Goal: Task Accomplishment & Management: Complete application form

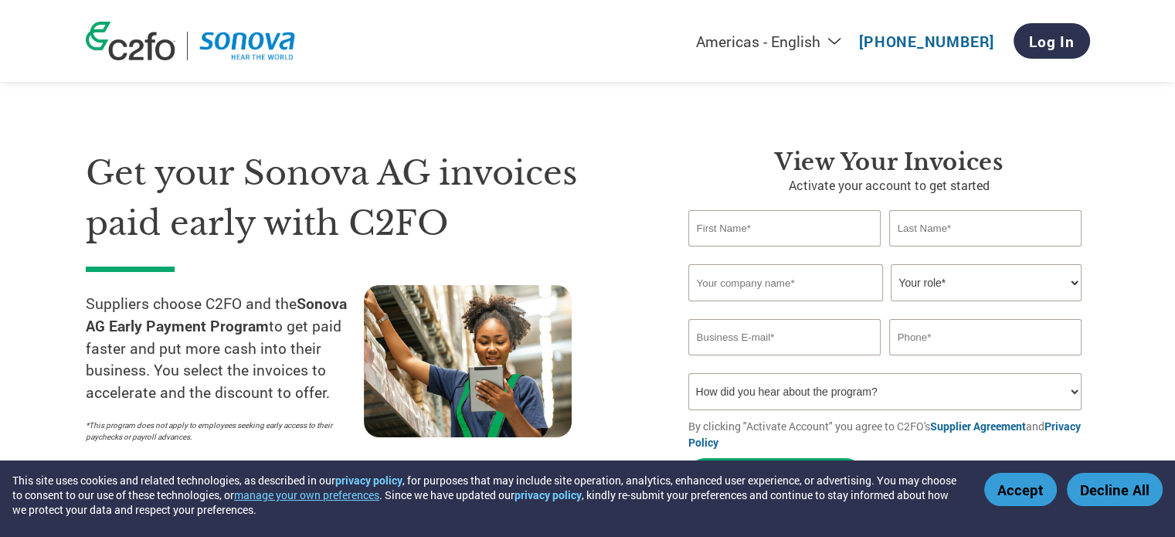
click at [748, 237] on input "text" at bounding box center [784, 228] width 193 height 36
type input "Kleita"
type input "Zalli-Dule"
type input "[EMAIL_ADDRESS][DOMAIN_NAME]"
type input "6477007136"
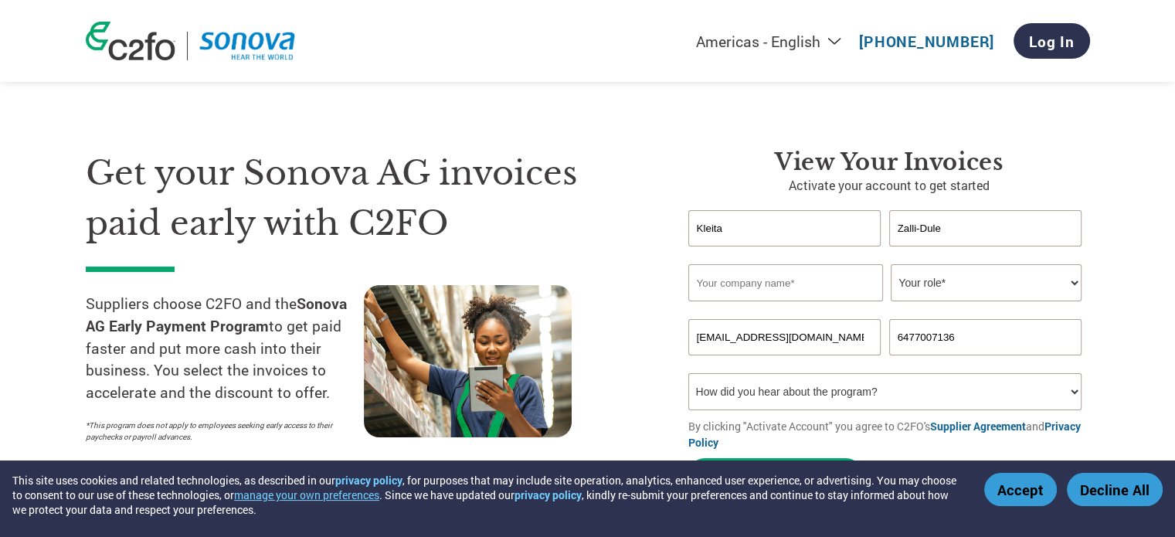
click at [794, 341] on input "[EMAIL_ADDRESS][DOMAIN_NAME]" at bounding box center [784, 337] width 193 height 36
type input "[EMAIL_ADDRESS][DOMAIN_NAME]"
click at [797, 278] on input "text" at bounding box center [785, 282] width 195 height 37
type input "Hunch Manifest Inc"
click at [918, 290] on select "Your role* CFO Controller Credit Manager Finance Director Treasurer CEO Preside…" at bounding box center [986, 282] width 191 height 37
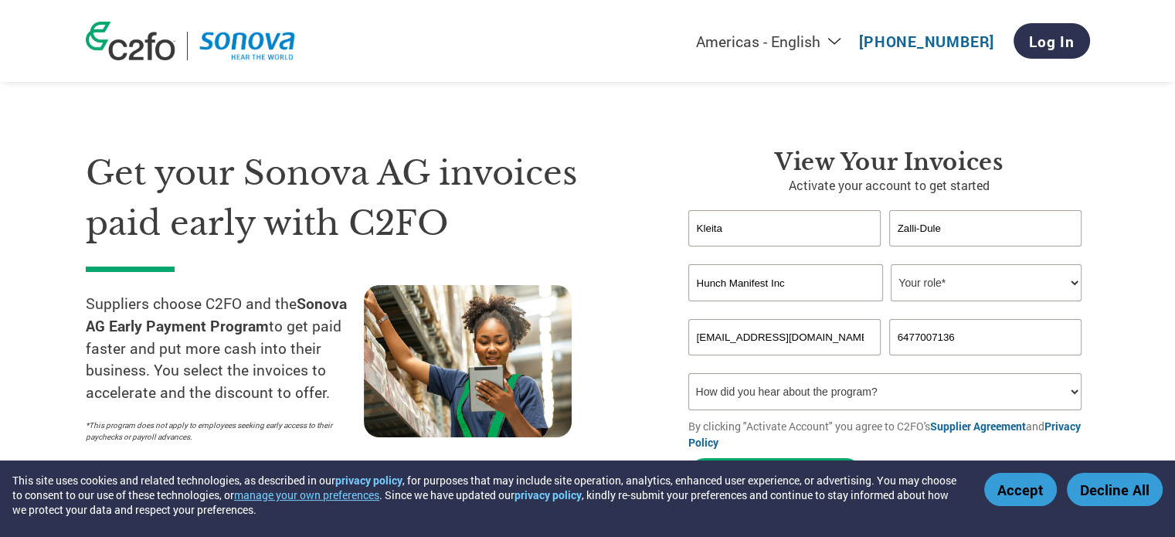
select select "ACCOUNTING"
click at [891, 264] on select "Your role* CFO Controller Credit Manager Finance Director Treasurer CEO Preside…" at bounding box center [986, 282] width 191 height 37
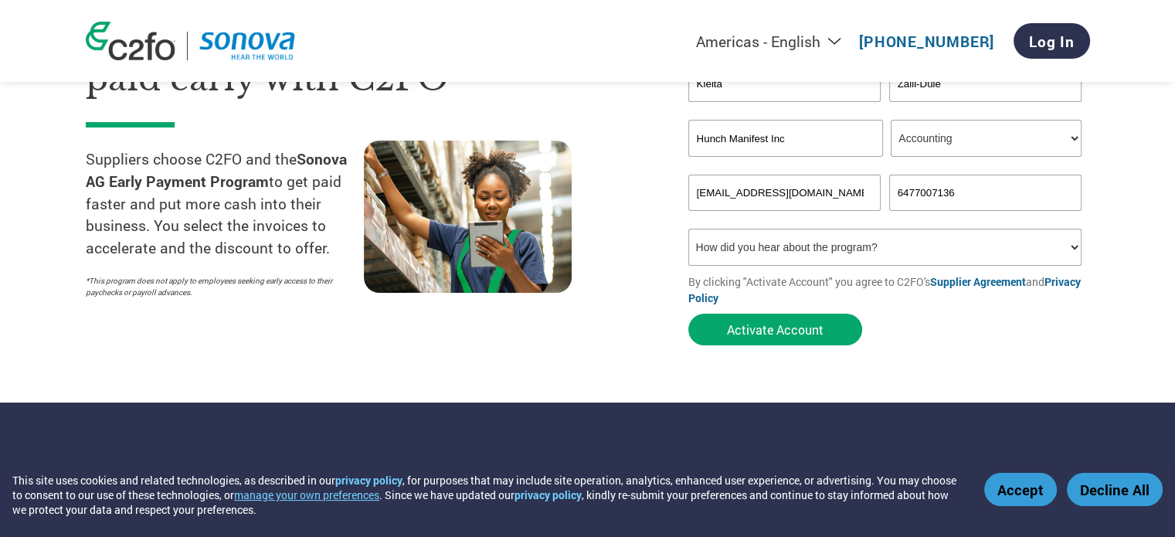
scroll to position [154, 0]
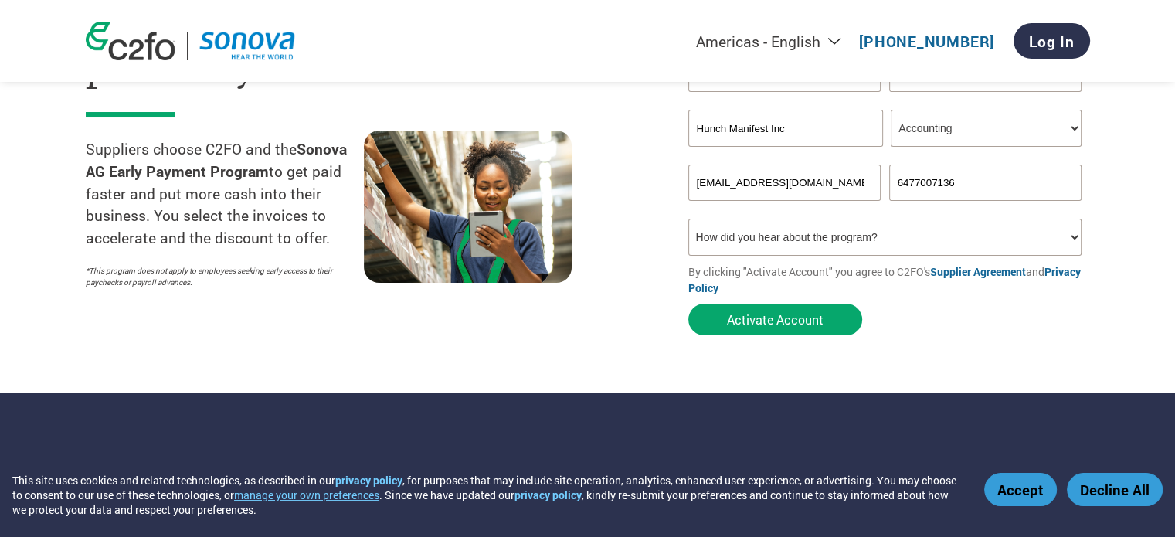
click at [781, 240] on select "How did you hear about the program? Received a letter Email Social Media Online…" at bounding box center [885, 237] width 394 height 37
select select "Email"
click at [688, 219] on select "How did you hear about the program? Received a letter Email Social Media Online…" at bounding box center [885, 237] width 394 height 37
click at [623, 322] on div "Get your Sonova AG invoices paid early with C2FO Suppliers choose C2FO and the …" at bounding box center [375, 168] width 579 height 349
click at [729, 327] on button "Activate Account" at bounding box center [775, 320] width 174 height 32
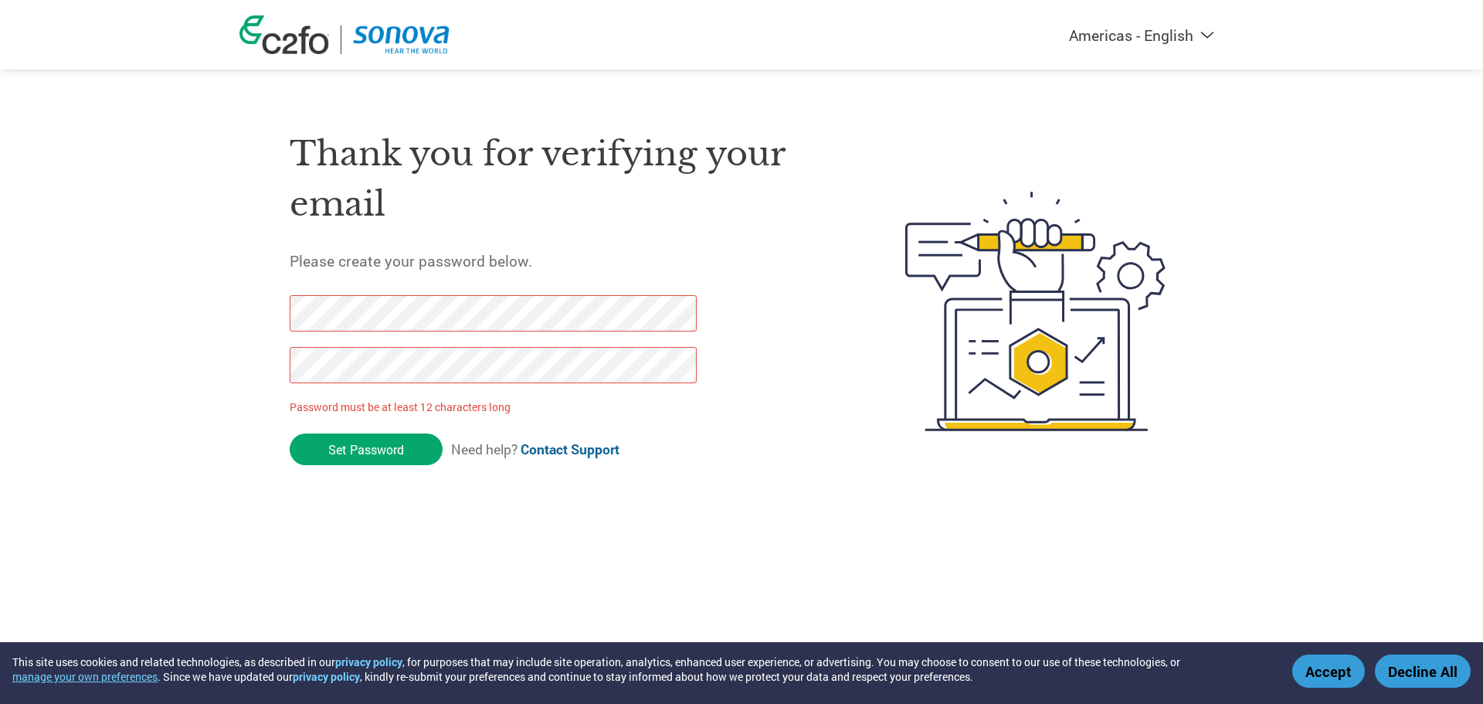
click at [426, 531] on html "This site uses cookies and related technologies, as described in our privacy po…" at bounding box center [741, 281] width 1483 height 562
click at [239, 323] on div "Americas - English Américas - Español Américas - Português Amériques - Français…" at bounding box center [741, 250] width 1483 height 500
click at [285, 370] on div "Thank you for verifying your email Please create your password below. Password …" at bounding box center [741, 311] width 1004 height 409
drag, startPoint x: 456, startPoint y: 550, endPoint x: 423, endPoint y: 528, distance: 39.6
click at [455, 550] on html "This site uses cookies and related technologies, as described in our privacy po…" at bounding box center [741, 281] width 1483 height 562
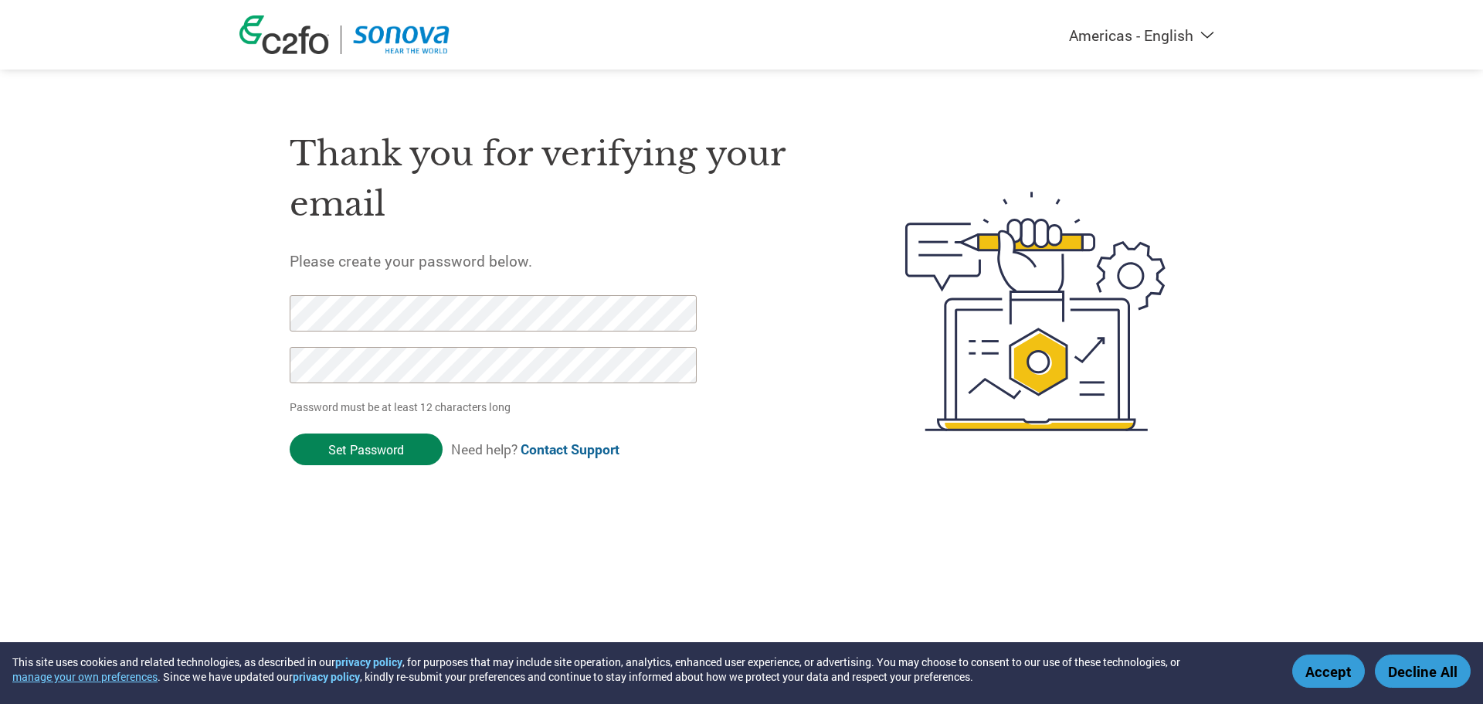
click at [376, 446] on input "Set Password" at bounding box center [366, 449] width 153 height 32
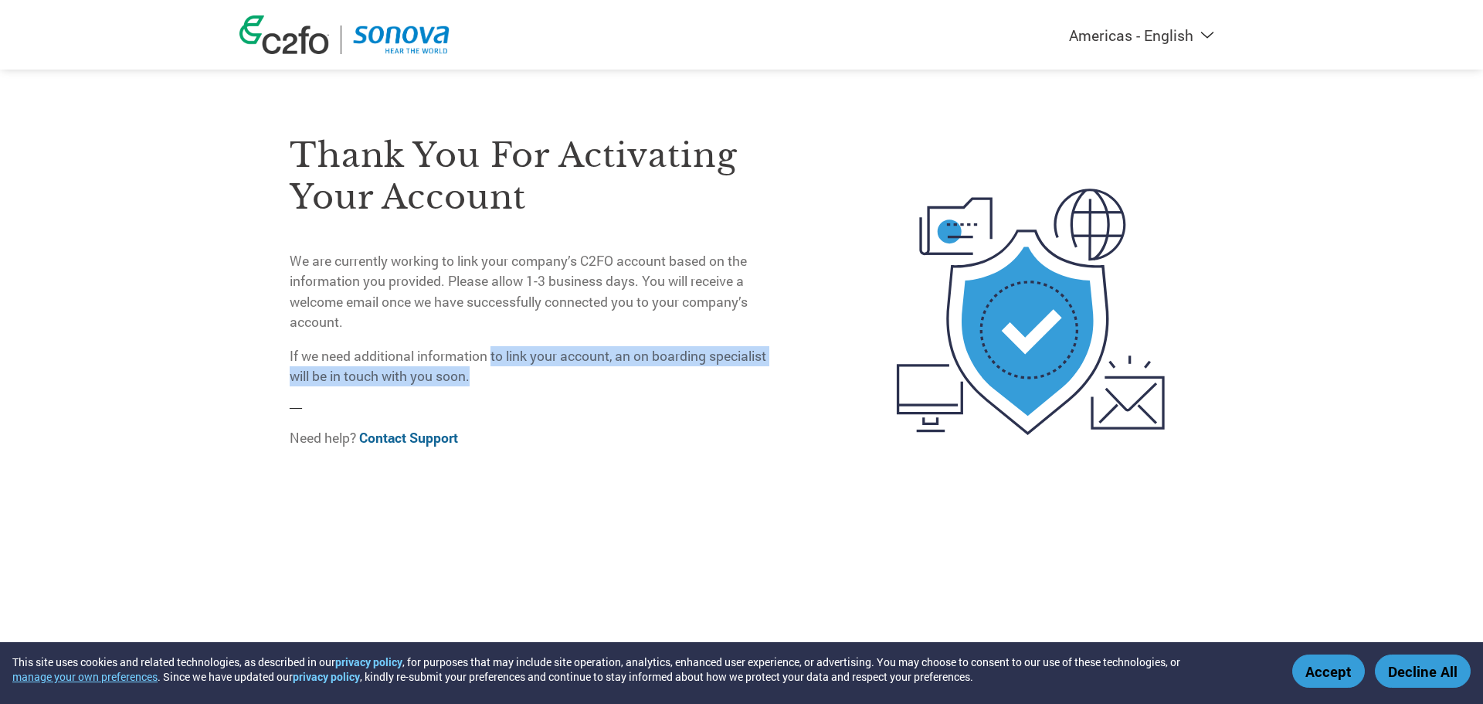
drag, startPoint x: 497, startPoint y: 351, endPoint x: 511, endPoint y: 385, distance: 37.7
click at [511, 385] on p "If we need additional information to link your account, an on boarding speciali…" at bounding box center [534, 366] width 488 height 41
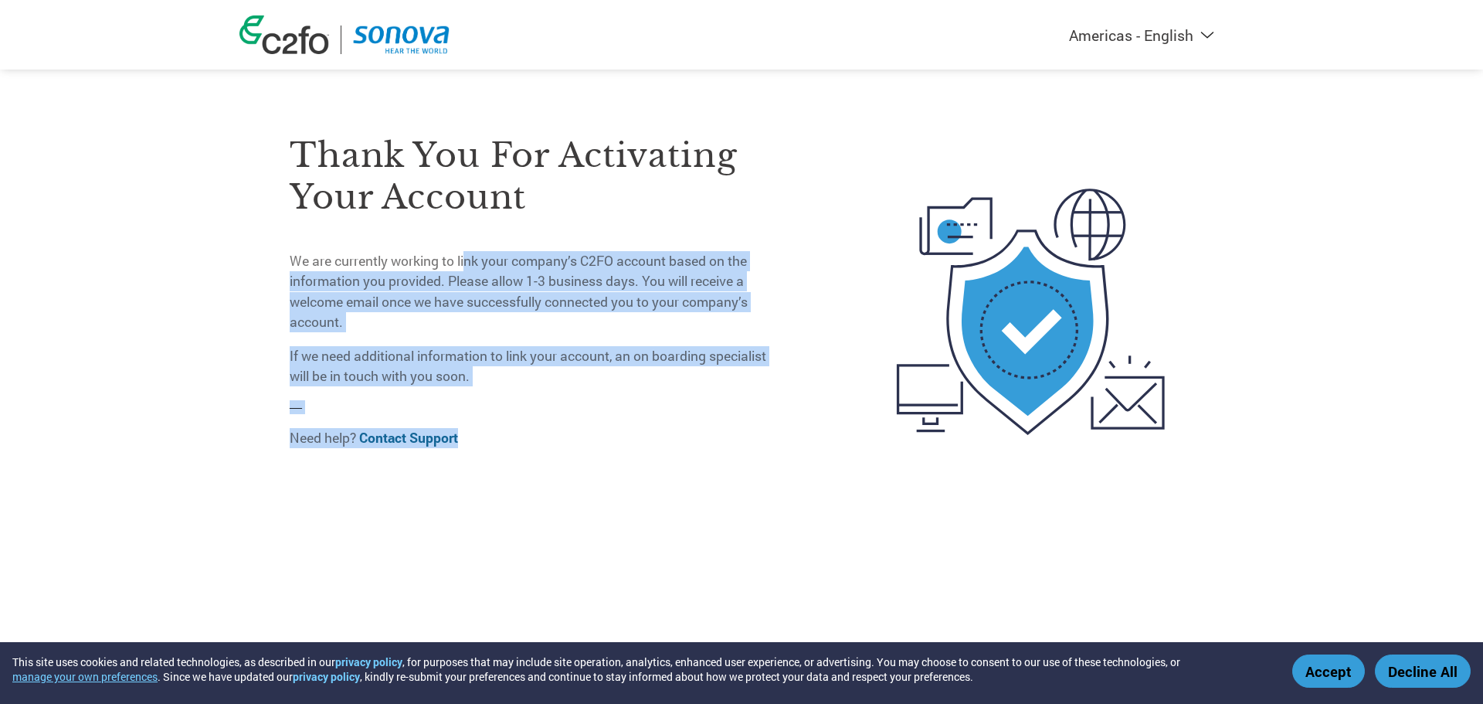
drag, startPoint x: 468, startPoint y: 257, endPoint x: 578, endPoint y: 430, distance: 204.8
click at [578, 430] on div "Thank you for activating your account We are currently working to link your com…" at bounding box center [534, 281] width 488 height 361
click at [757, 479] on div "Thank you for activating your account We are currently working to link your com…" at bounding box center [534, 311] width 488 height 421
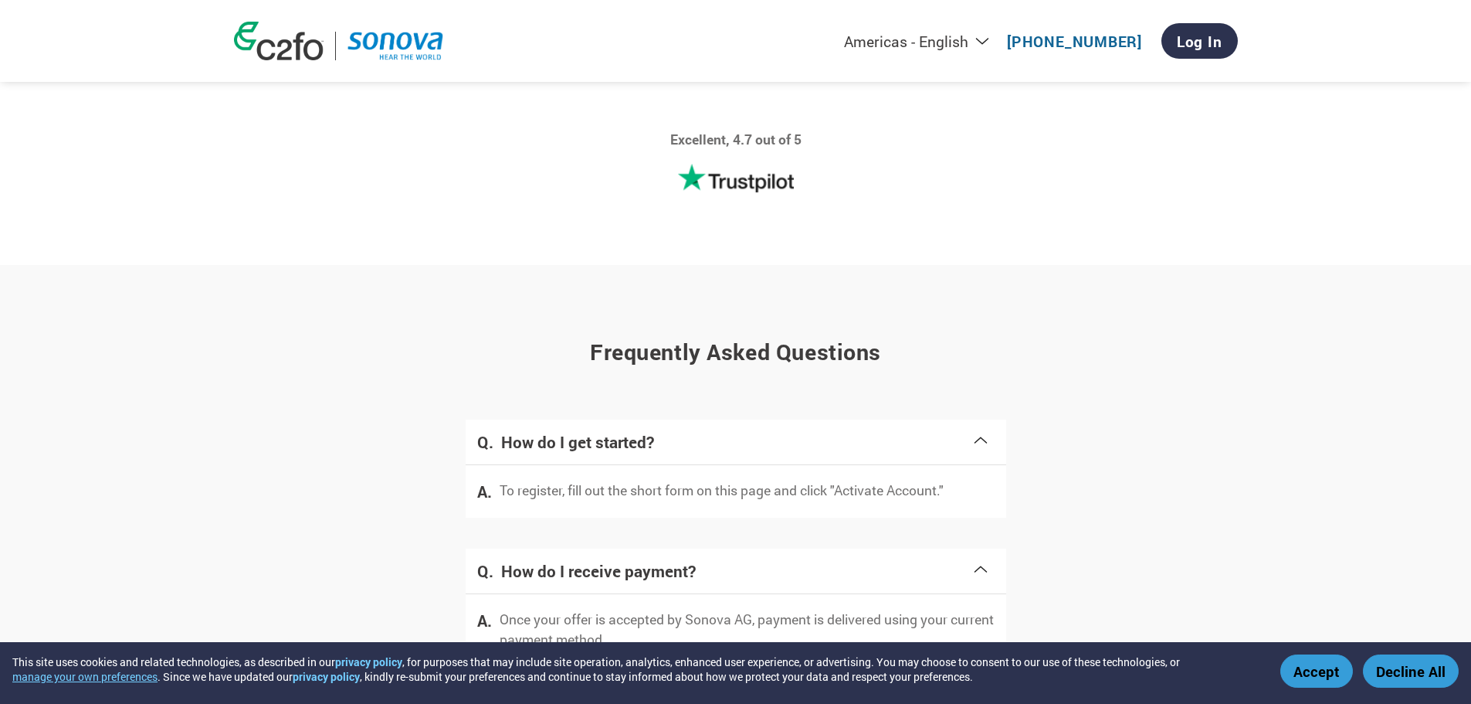
scroll to position [2858, 0]
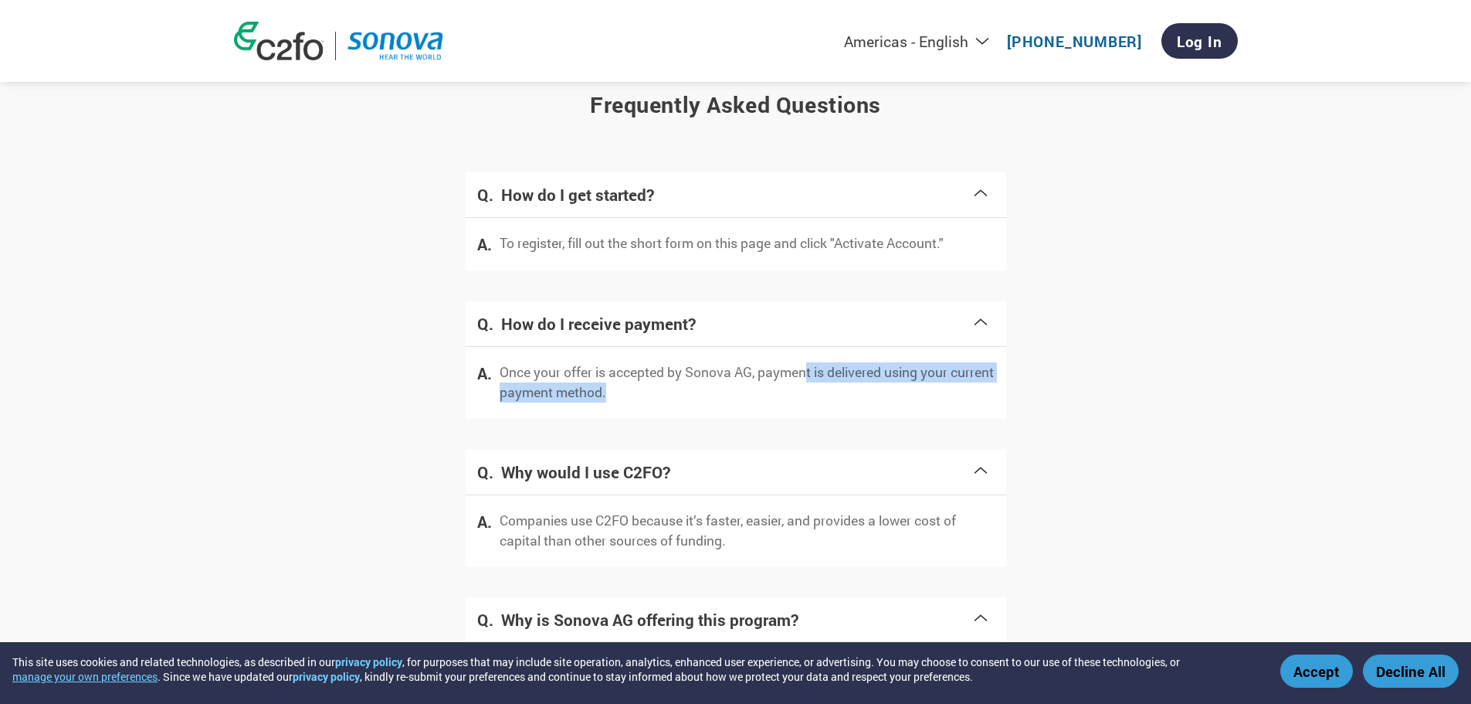
drag, startPoint x: 808, startPoint y: 367, endPoint x: 811, endPoint y: 390, distance: 23.4
click at [811, 390] on p "Once your offer is accepted by Sonova AG, payment is delivered using your curre…" at bounding box center [747, 382] width 495 height 41
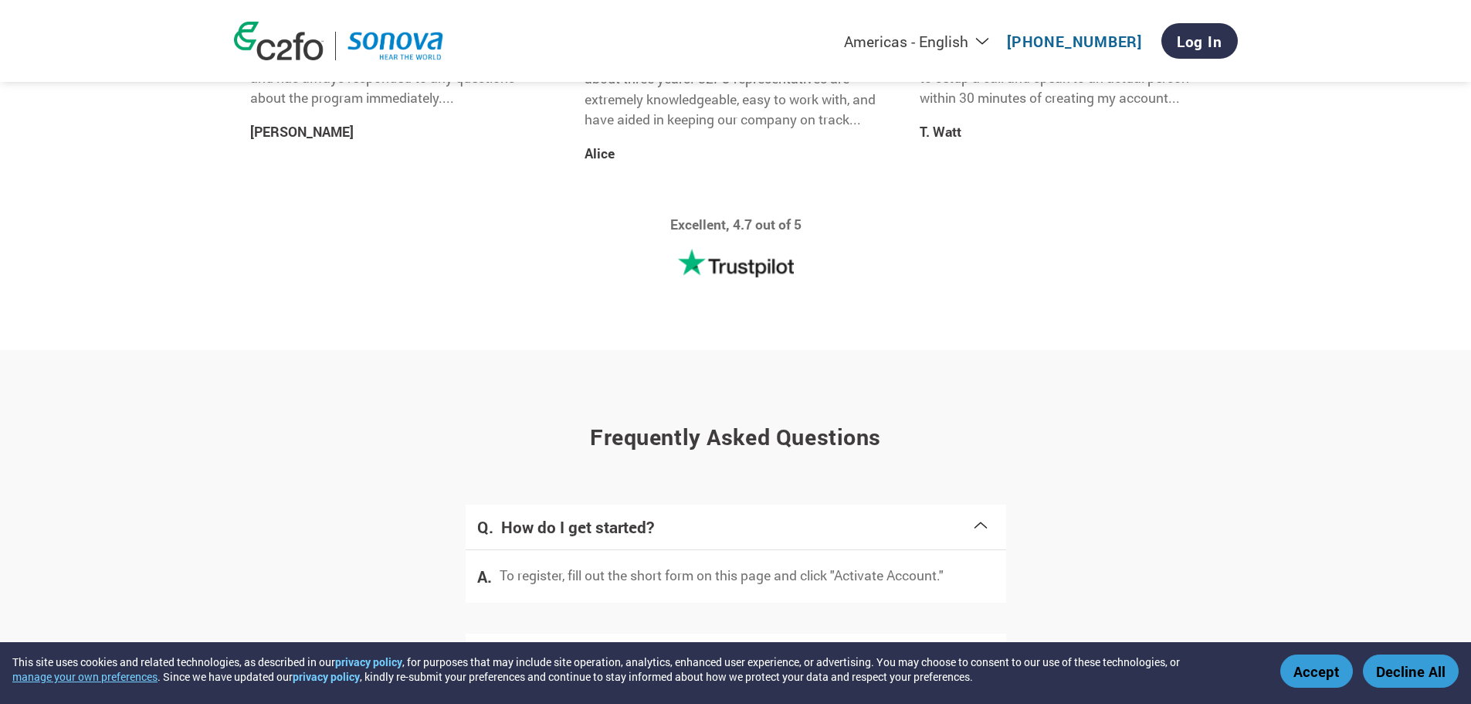
scroll to position [2217, 0]
